Goal: Check status: Check status

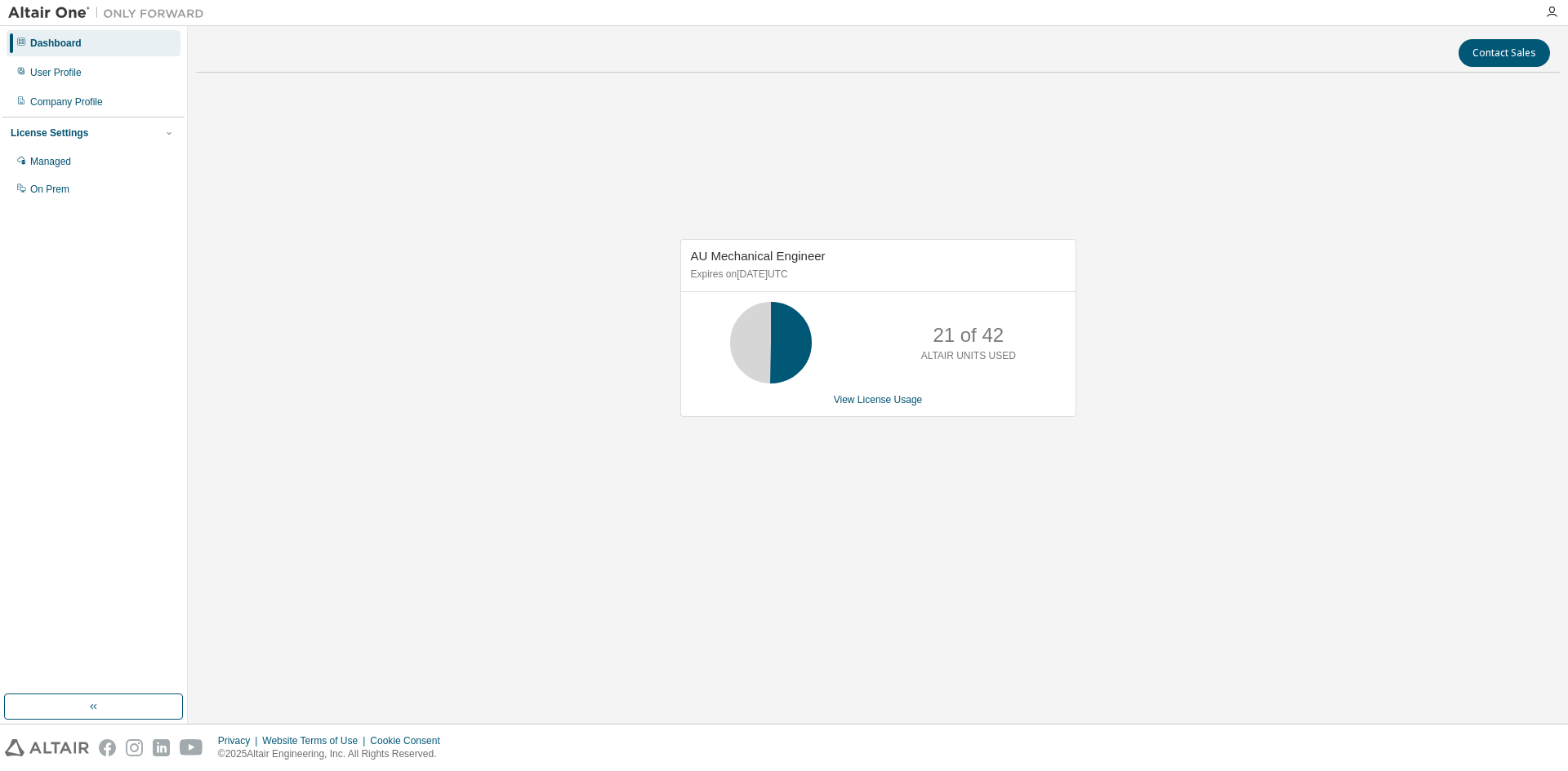
click at [856, 402] on link "View License Usage" at bounding box center [878, 400] width 89 height 12
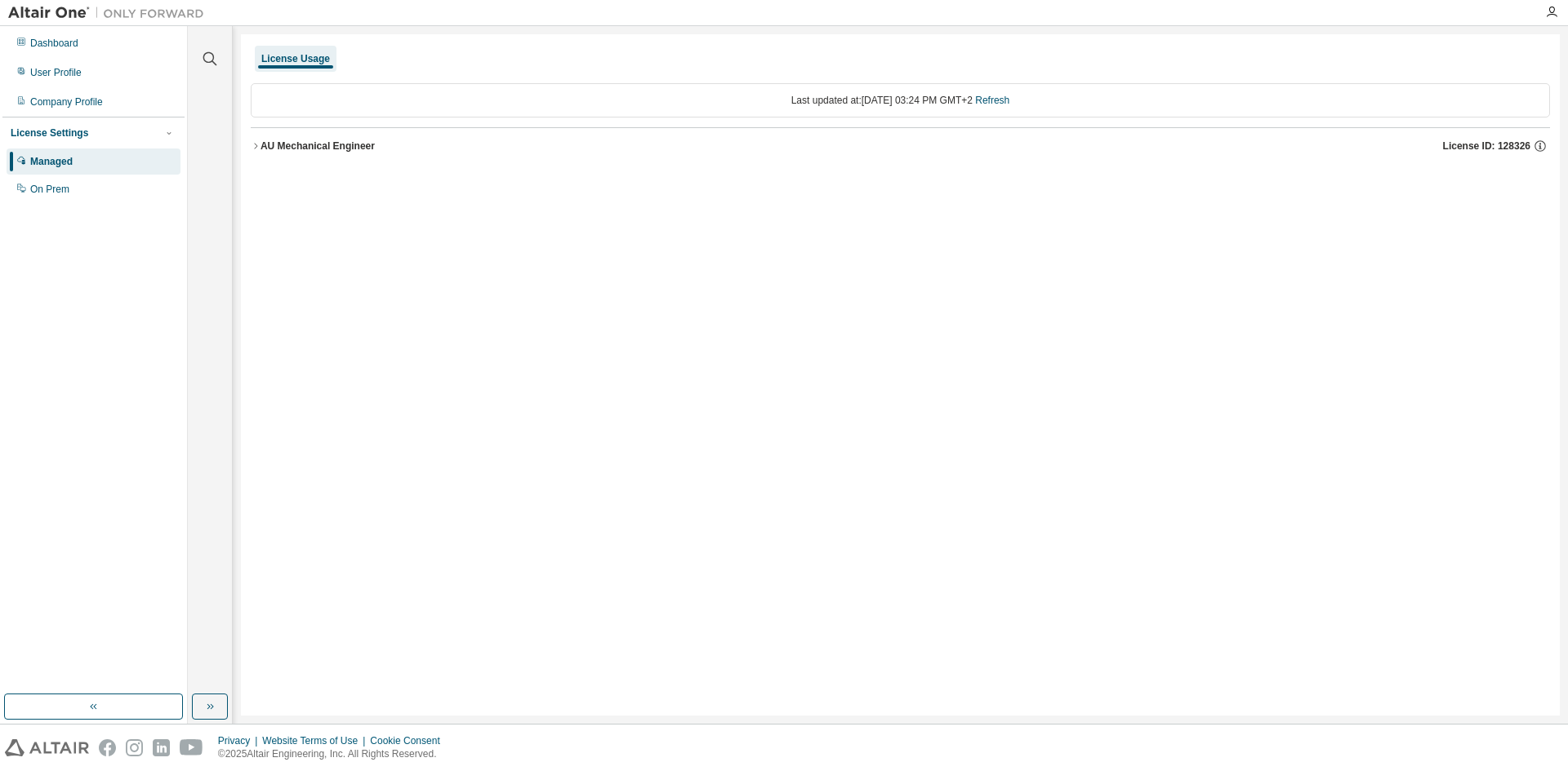
click at [255, 146] on icon "button" at bounding box center [255, 146] width 10 height 10
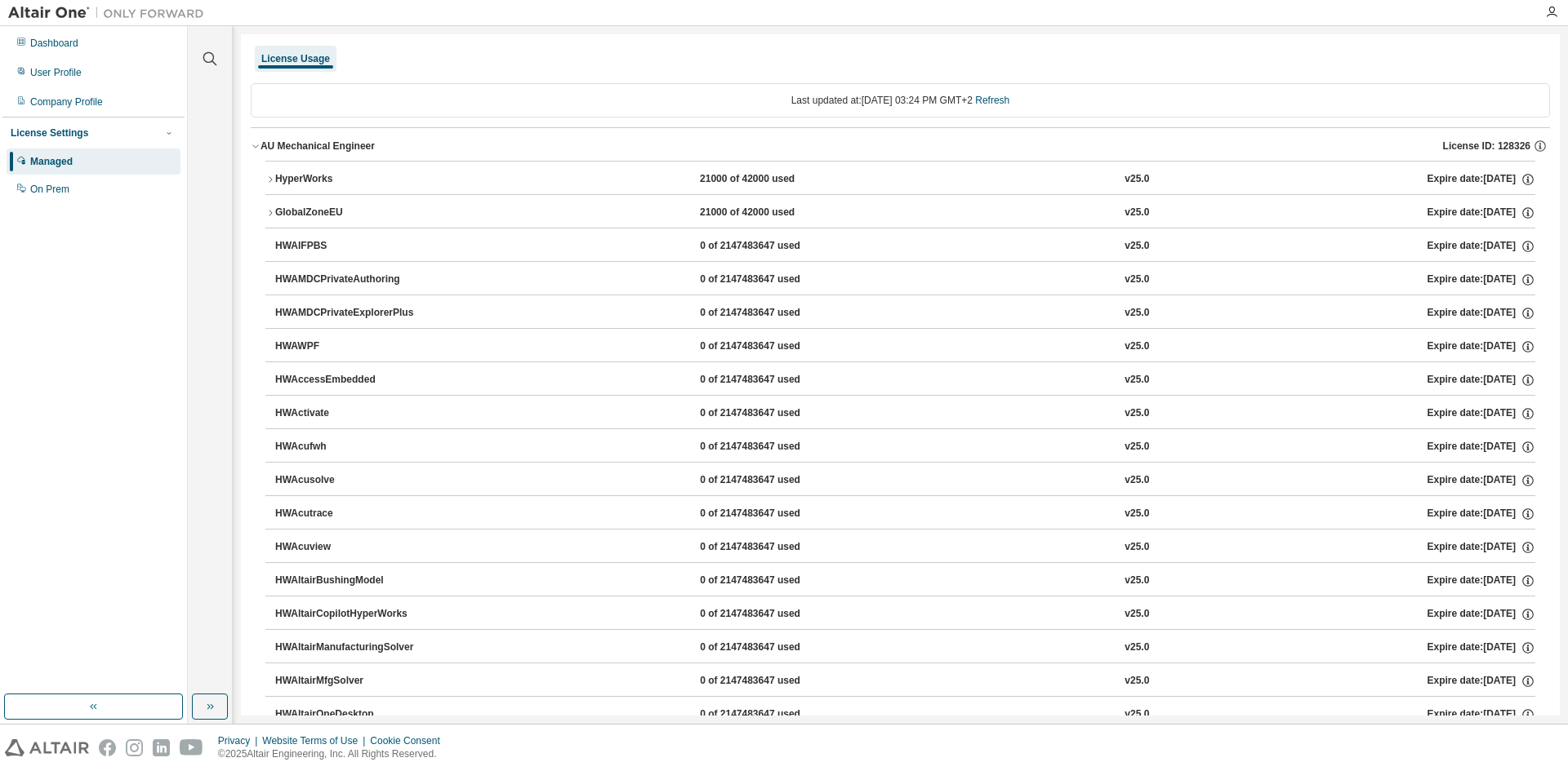
click at [272, 179] on icon "button" at bounding box center [270, 179] width 10 height 10
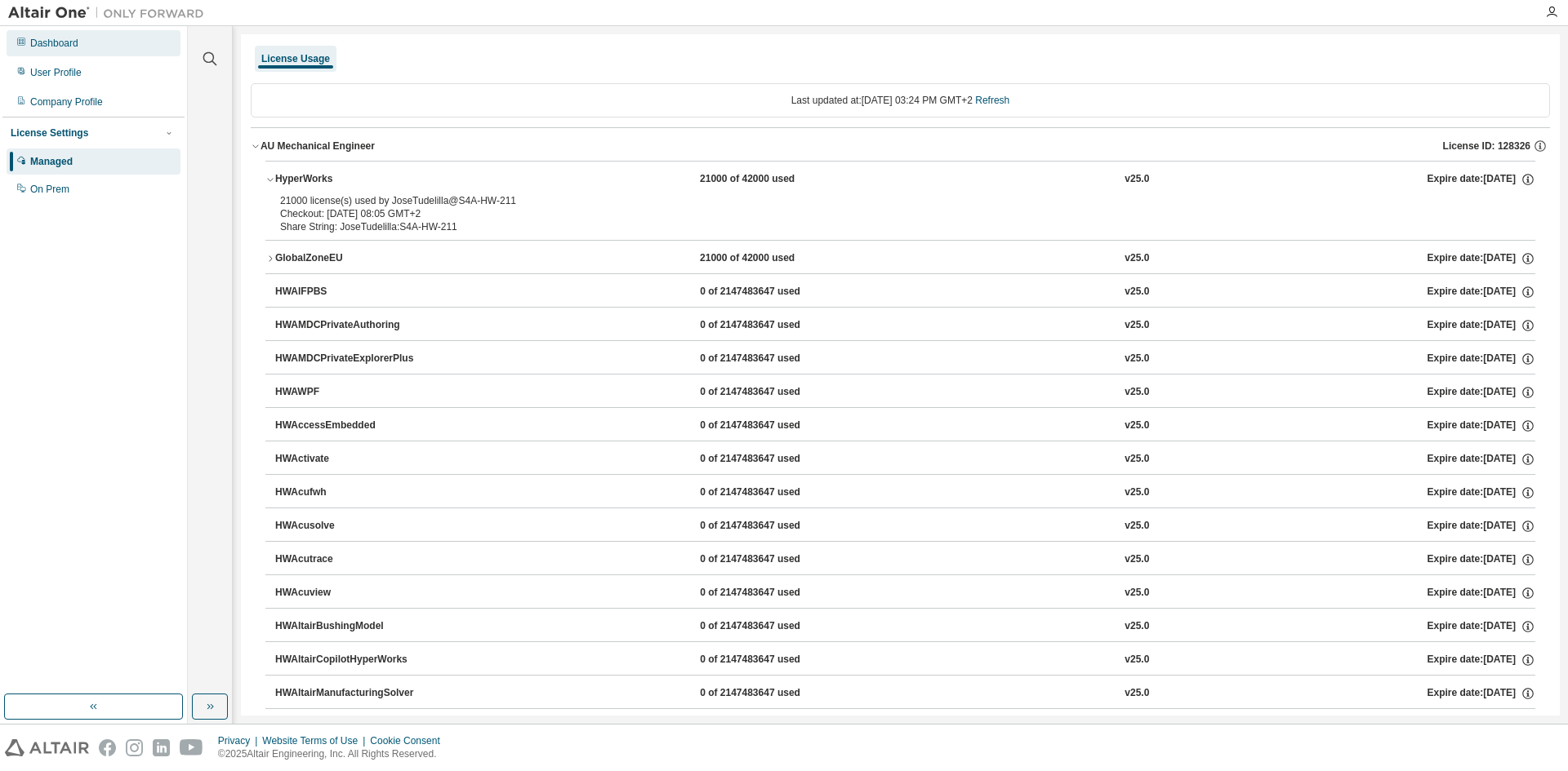
click at [37, 38] on div "Dashboard" at bounding box center [53, 43] width 48 height 13
